Goal: Information Seeking & Learning: Learn about a topic

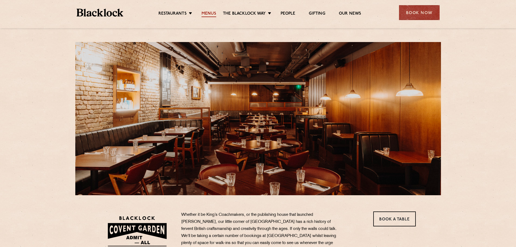
click at [213, 14] on link "Menus" at bounding box center [209, 14] width 15 height 6
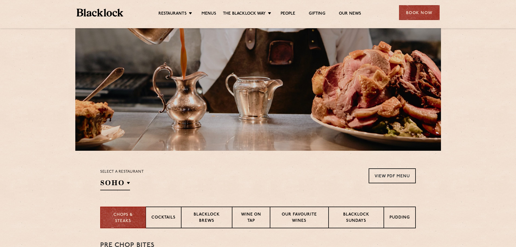
scroll to position [108, 0]
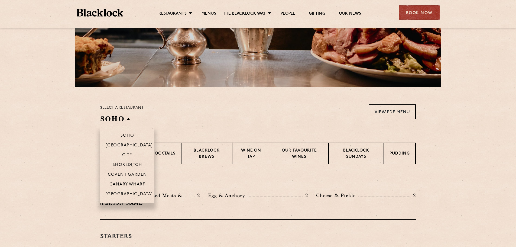
click at [120, 118] on h2 "SOHO" at bounding box center [115, 120] width 30 height 12
click at [135, 173] on p "Covent Garden" at bounding box center [127, 174] width 39 height 5
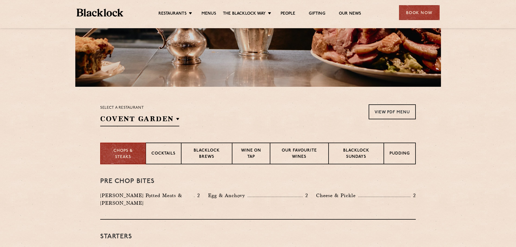
click at [230, 116] on div "Select a restaurant Covent Garden Soho Birmingham City Shoreditch Covent Garden…" at bounding box center [258, 115] width 316 height 22
click at [391, 116] on link "View PDF Menu" at bounding box center [392, 111] width 47 height 15
click at [411, 156] on div "Pudding" at bounding box center [400, 154] width 32 height 22
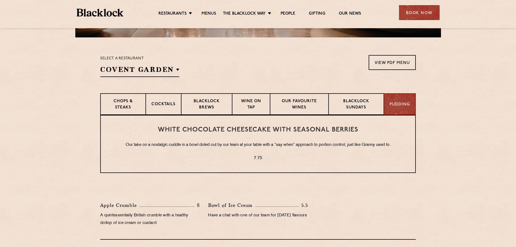
scroll to position [190, 0]
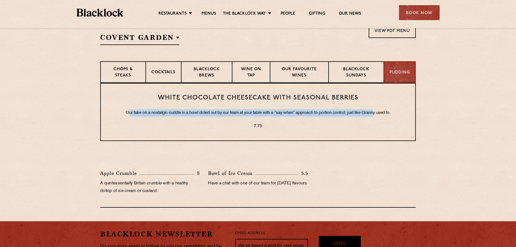
drag, startPoint x: 126, startPoint y: 114, endPoint x: 383, endPoint y: 113, distance: 257.7
click at [378, 113] on p "Our take on a nostalgic cuddle in a bowl doled out by our team at your table wi…" at bounding box center [258, 112] width 293 height 7
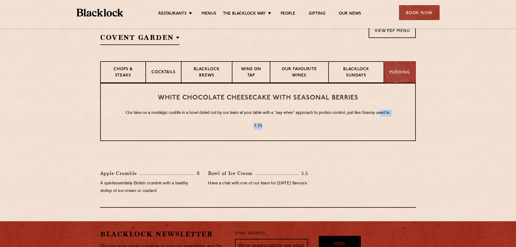
drag, startPoint x: 383, startPoint y: 113, endPoint x: 318, endPoint y: 133, distance: 68.8
click at [324, 133] on div "White Chocolate Cheesecake with Seasonal Berries Our take on a nostalgic cuddle…" at bounding box center [258, 112] width 316 height 58
click at [302, 131] on div "White Chocolate Cheesecake with Seasonal Berries Our take on a nostalgic cuddle…" at bounding box center [258, 112] width 316 height 58
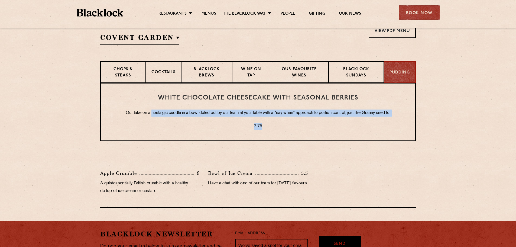
drag, startPoint x: 149, startPoint y: 109, endPoint x: 399, endPoint y: 117, distance: 249.4
click at [399, 117] on div "White Chocolate Cheesecake with Seasonal Berries Our take on a nostalgic cuddle…" at bounding box center [258, 112] width 316 height 58
drag, startPoint x: 166, startPoint y: 113, endPoint x: 123, endPoint y: 114, distance: 43.1
click at [166, 113] on p "Our take on a nostalgic cuddle in a bowl doled out by our team at your table wi…" at bounding box center [258, 112] width 293 height 7
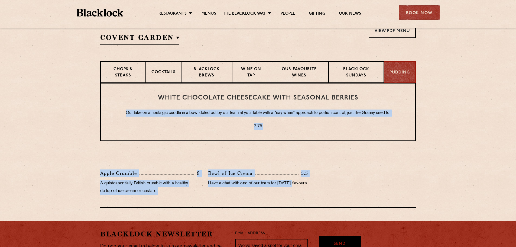
drag, startPoint x: 123, startPoint y: 114, endPoint x: 415, endPoint y: 186, distance: 300.7
click at [415, 186] on div "White Chocolate Cheesecake with Seasonal Berries Our take on a nostalgic cuddle…" at bounding box center [257, 145] width 329 height 125
click at [415, 186] on div "Apple Crumble 8 A quintessentially British crumble with a healthy dollop of ice…" at bounding box center [258, 183] width 324 height 28
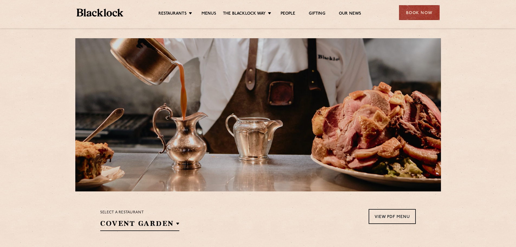
scroll to position [0, 0]
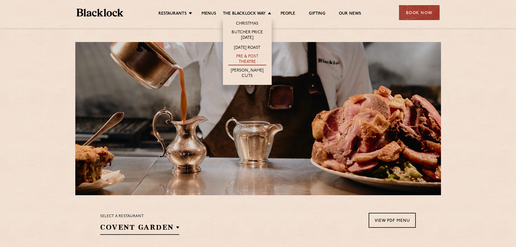
click at [254, 61] on link "Pre & Post Theatre" at bounding box center [247, 59] width 38 height 11
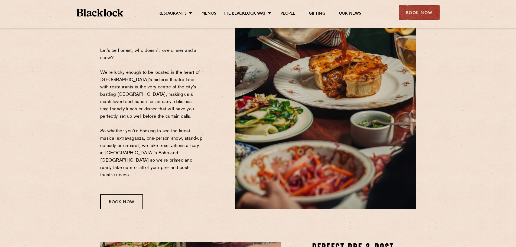
scroll to position [54, 0]
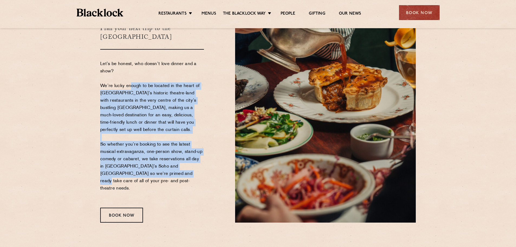
drag, startPoint x: 129, startPoint y: 76, endPoint x: 164, endPoint y: 171, distance: 100.8
click at [164, 167] on p "Let’s be honest, who doesn’t love dinner and a show? We’re lucky enough to be l…" at bounding box center [152, 129] width 104 height 139
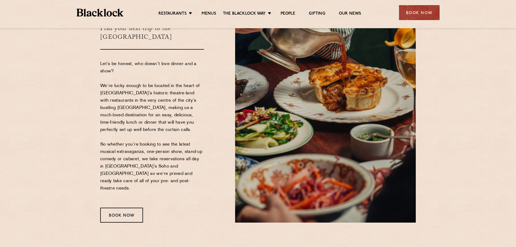
click at [164, 171] on p "Let’s be honest, who doesn’t love dinner and a show? We’re lucky enough to be l…" at bounding box center [152, 129] width 104 height 139
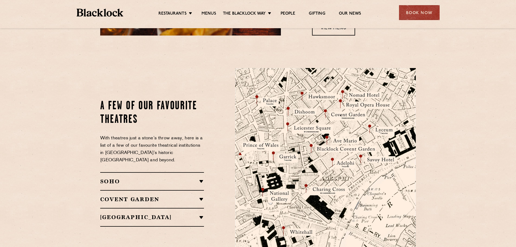
scroll to position [569, 0]
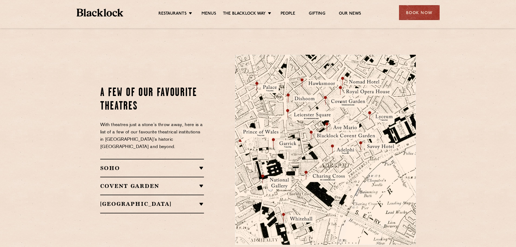
click at [164, 183] on h2 "Covent Garden" at bounding box center [152, 186] width 104 height 7
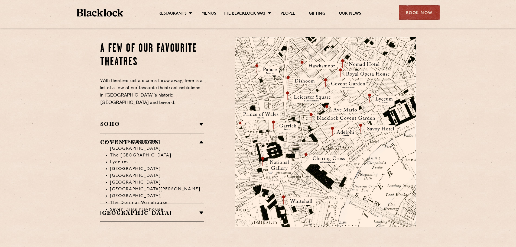
scroll to position [596, 0]
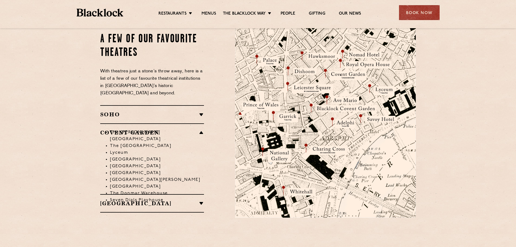
click at [127, 111] on h2 "SOHO" at bounding box center [152, 114] width 104 height 7
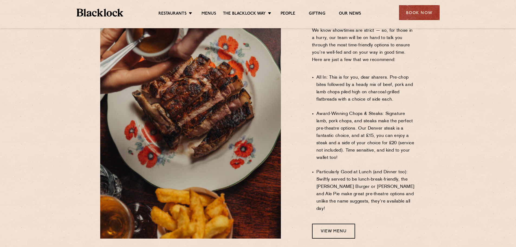
scroll to position [366, 0]
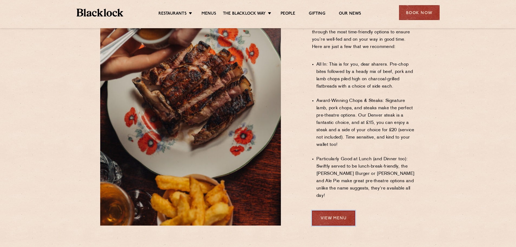
click at [331, 211] on link "View Menu" at bounding box center [333, 218] width 43 height 15
